Goal: Ask a question

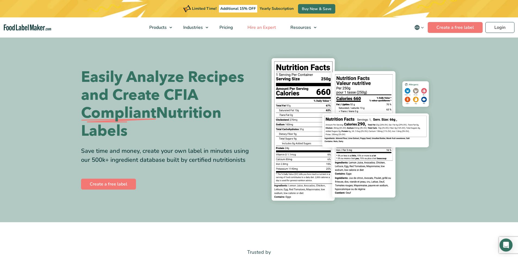
click at [266, 29] on span "Hire an Expert" at bounding box center [261, 27] width 31 height 6
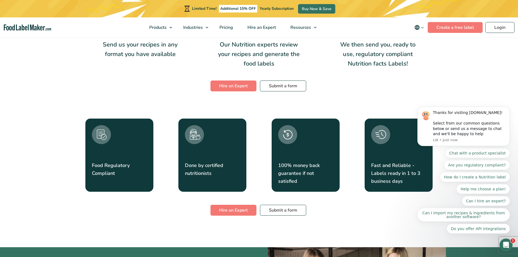
scroll to position [1034, 0]
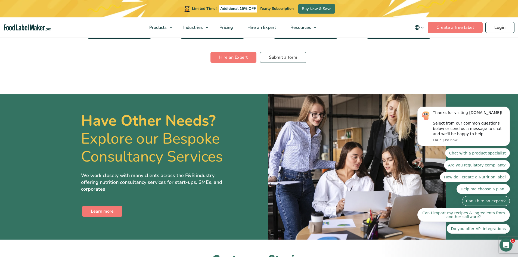
click at [488, 203] on button "Can I hire an expert?" at bounding box center [486, 201] width 48 height 10
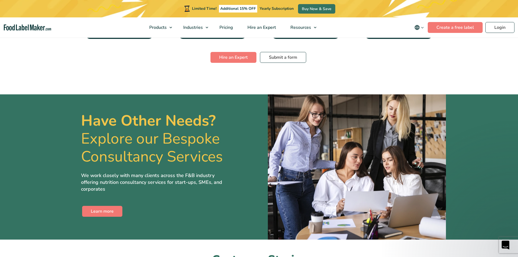
scroll to position [0, 0]
click at [40, 129] on section "Have Other Needs? Explore our Bespoke Consultancy Services We work closely with…" at bounding box center [259, 166] width 518 height 145
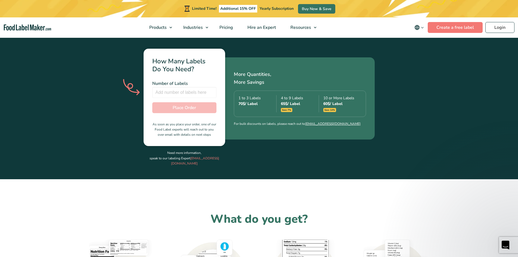
scroll to position [136, 0]
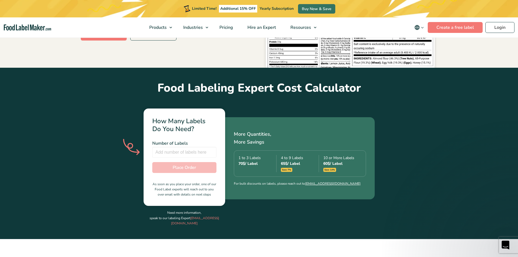
click at [11, 23] on nav "Products Food Nutrition Labelling Supplements Formulation & Labelling Industrie…" at bounding box center [259, 27] width 518 height 20
click at [19, 32] on nav "Products Food Nutrition Labelling Supplements Formulation & Labelling Industrie…" at bounding box center [259, 27] width 518 height 20
click at [18, 29] on img "main navigation" at bounding box center [27, 27] width 47 height 6
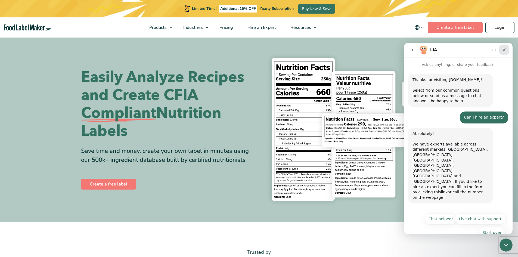
click at [504, 51] on icon "Close" at bounding box center [504, 50] width 4 height 4
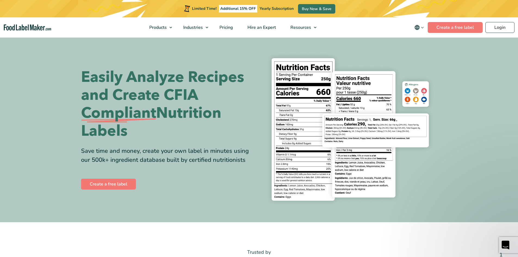
click at [240, 52] on div "Easily Analyze Recipes and Create CFIA Compliant Nutrition Labels Save time and…" at bounding box center [259, 129] width 356 height 159
